Goal: Go to known website: Go to known website

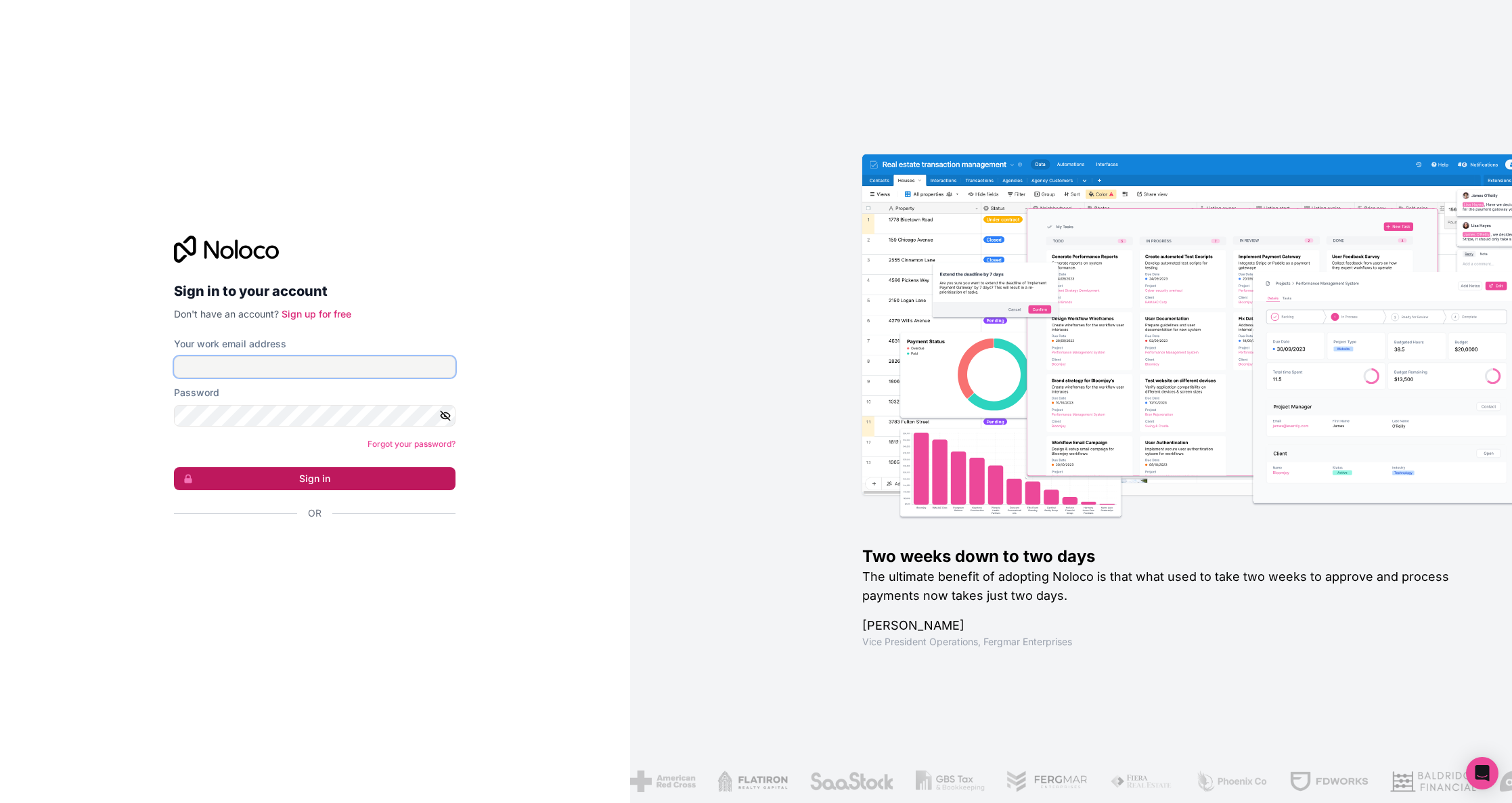
type input "[PERSON_NAME][EMAIL_ADDRESS][DOMAIN_NAME]"
click at [316, 482] on button "Sign in" at bounding box center [315, 478] width 281 height 23
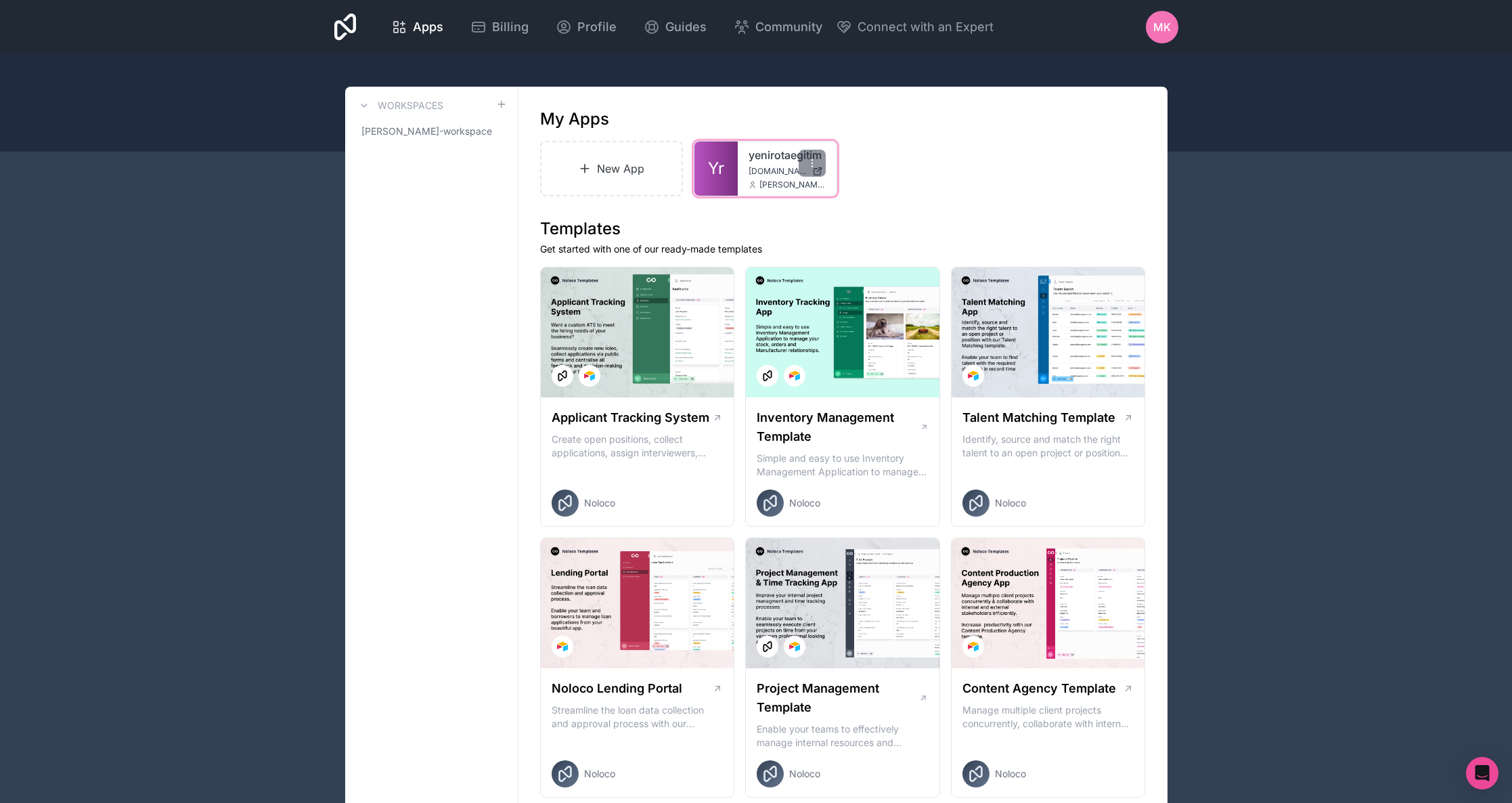
click at [705, 167] on link "Yr" at bounding box center [716, 169] width 43 height 55
